Goal: Task Accomplishment & Management: Manage account settings

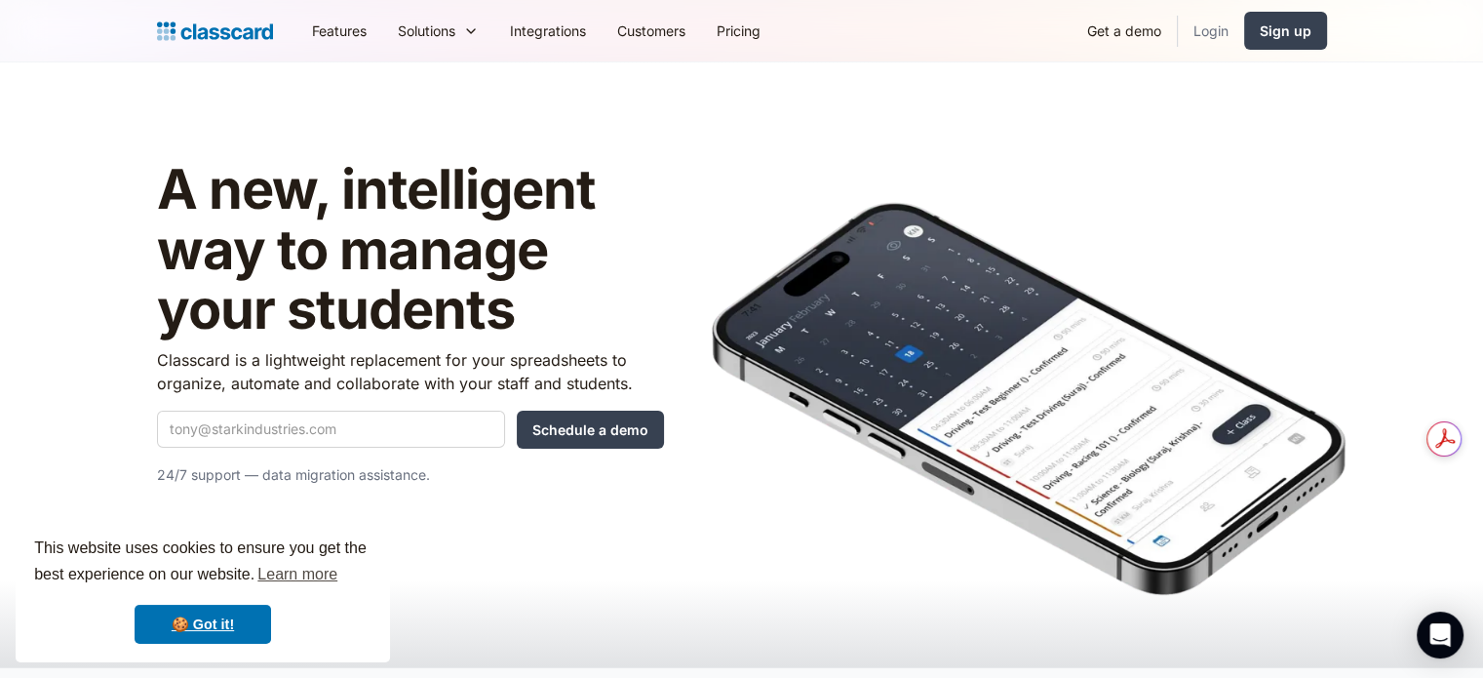
click at [1205, 38] on link "Login" at bounding box center [1211, 31] width 66 height 44
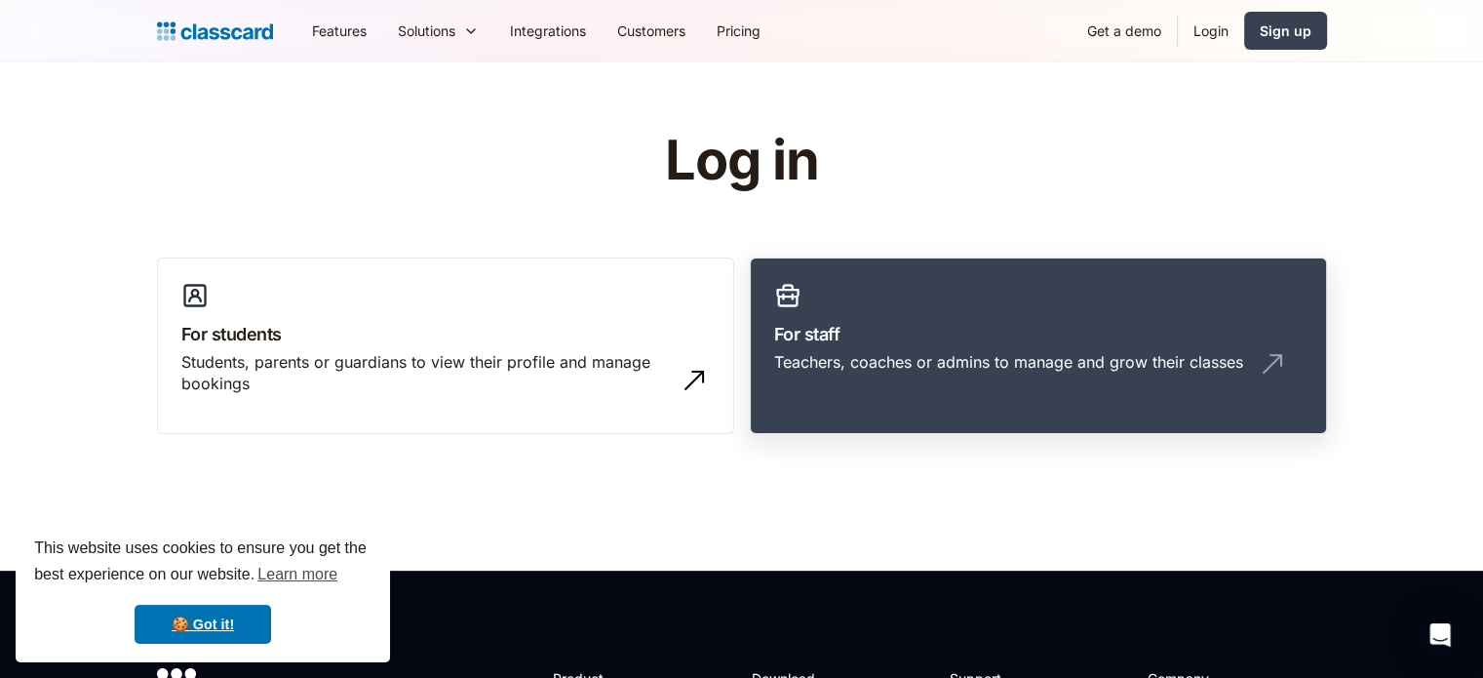
click at [950, 354] on div "Teachers, coaches or admins to manage and grow their classes" at bounding box center [1008, 361] width 469 height 21
